Goal: Check status: Verify the current state of an ongoing process or item

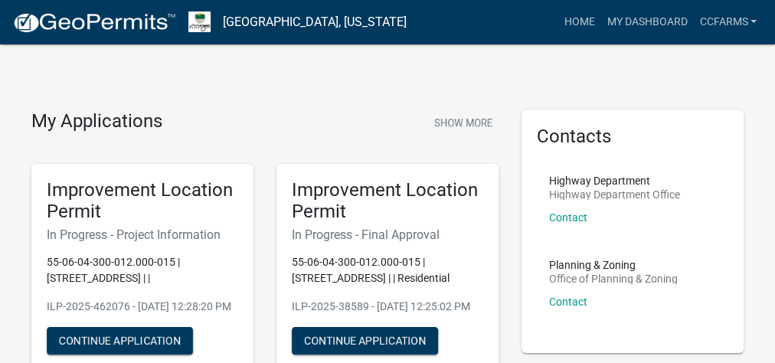
drag, startPoint x: 472, startPoint y: 229, endPoint x: 306, endPoint y: 191, distance: 169.7
click at [306, 191] on div "Improvement Location Permit In Progress - Final Approval 55-06-04-300-012.000-0…" at bounding box center [387, 269] width 222 height 211
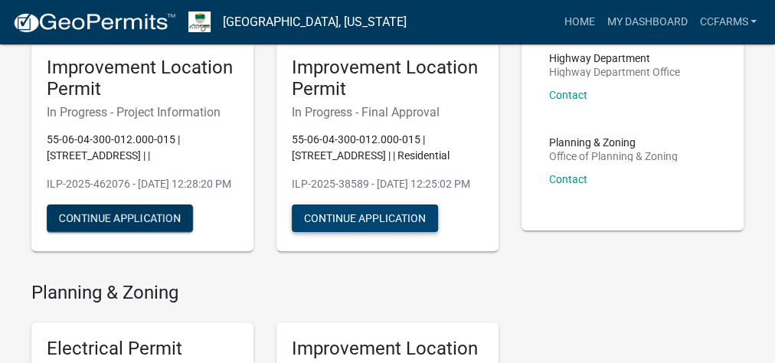
click at [398, 232] on button "Continue Application" at bounding box center [365, 218] width 146 height 28
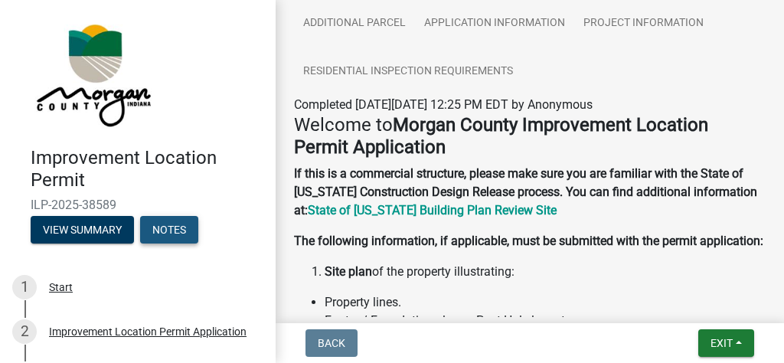
click at [181, 229] on button "Notes" at bounding box center [169, 230] width 58 height 28
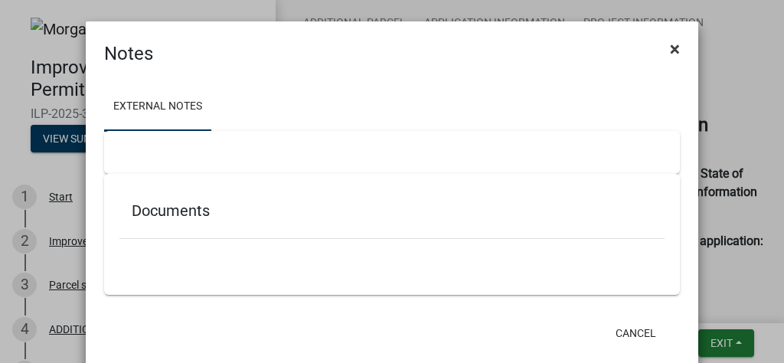
click at [671, 47] on span "×" at bounding box center [675, 48] width 10 height 21
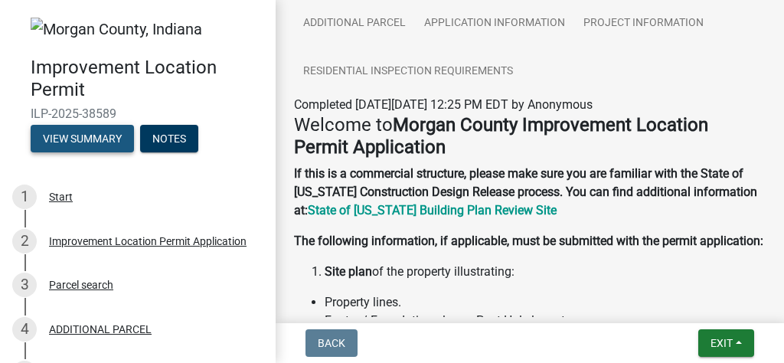
click at [116, 142] on button "View Summary" at bounding box center [82, 139] width 103 height 28
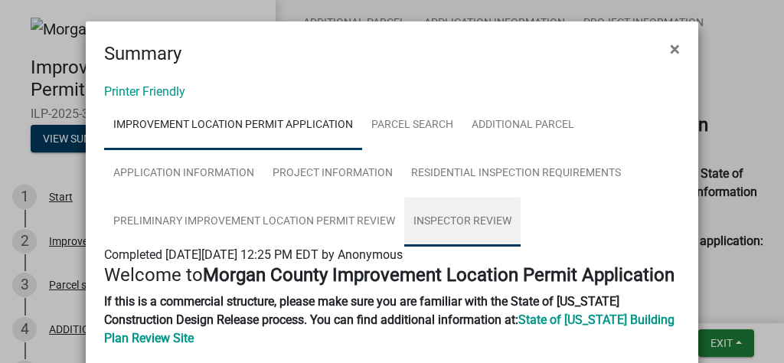
click at [441, 214] on link "Inspector Review" at bounding box center [462, 222] width 116 height 49
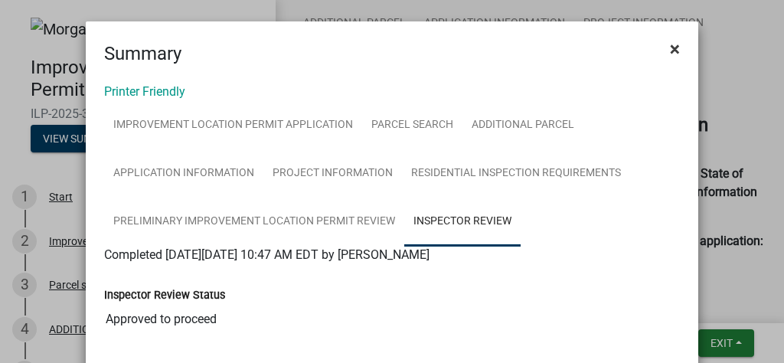
click at [674, 50] on span "×" at bounding box center [675, 48] width 10 height 21
